Goal: Transaction & Acquisition: Book appointment/travel/reservation

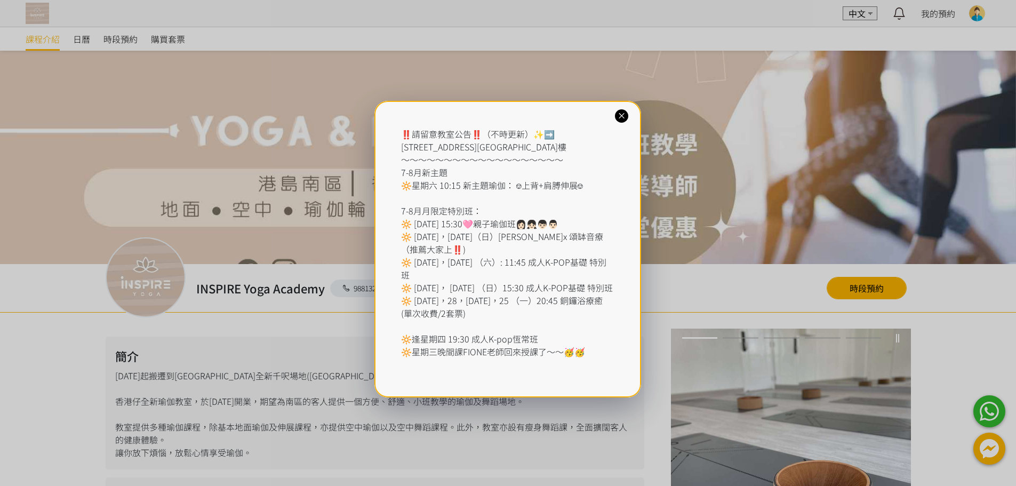
click at [871, 278] on div "‼️請留意教室公告‼️（不時更新）✨➡️ [STREET_ADDRESS] ～～～～～～～～～～～～～～～～～～～ 7-8月新主題 🔆星期六 10:15 新主…" at bounding box center [508, 243] width 1016 height 486
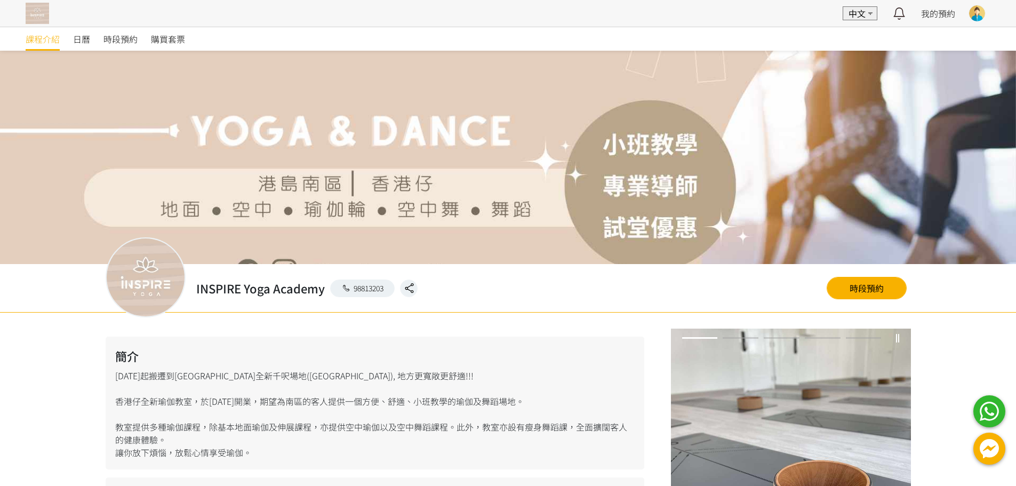
click at [874, 282] on link "時段預約" at bounding box center [867, 288] width 80 height 22
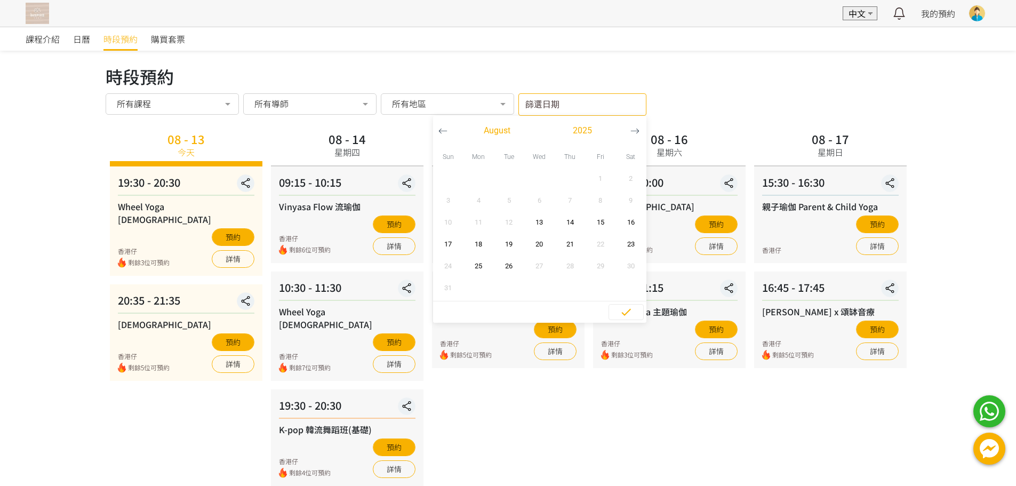
click at [585, 106] on input "篩選日期" at bounding box center [582, 104] width 128 height 22
click at [470, 268] on span "25" at bounding box center [479, 266] width 24 height 11
type input "2025-08-25 - ..."
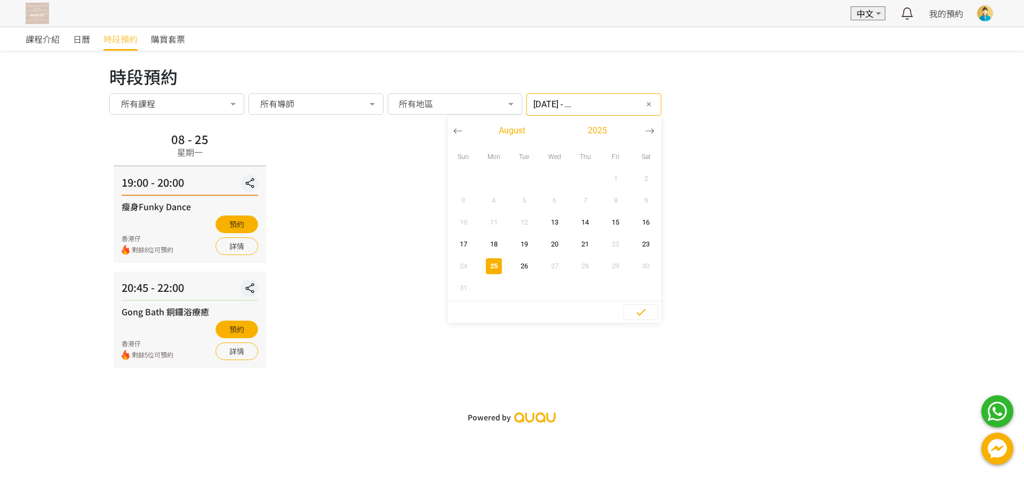
click at [383, 268] on div "08 - 25 星期一 19:00 - 20:00 瘦身Funky Dance 香港仔 剩餘8位可預約 預約 詳情 20:45 - 22:00 Gong Ba…" at bounding box center [511, 248] width 805 height 239
